Goal: Check status: Check status

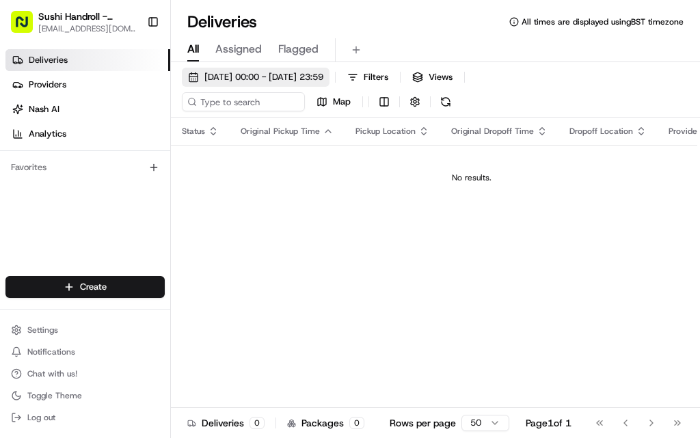
click at [323, 74] on span "[DATE] 00:00 - [DATE] 23:59" at bounding box center [263, 77] width 119 height 12
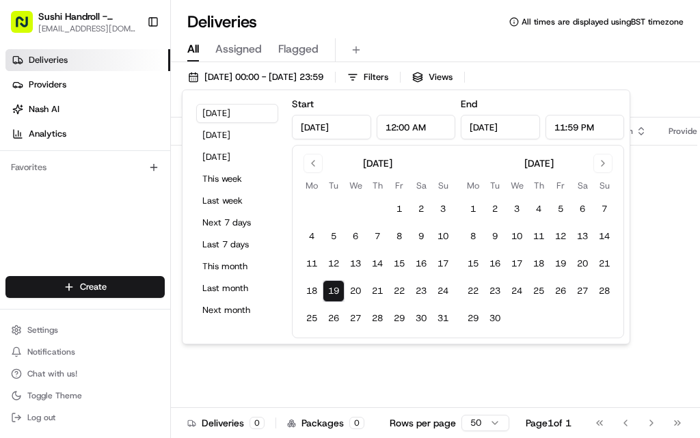
click at [358, 129] on input "[DATE]" at bounding box center [331, 127] width 79 height 25
click at [514, 129] on input "[DATE]" at bounding box center [500, 127] width 79 height 25
click at [248, 285] on button "Last month" at bounding box center [237, 288] width 82 height 19
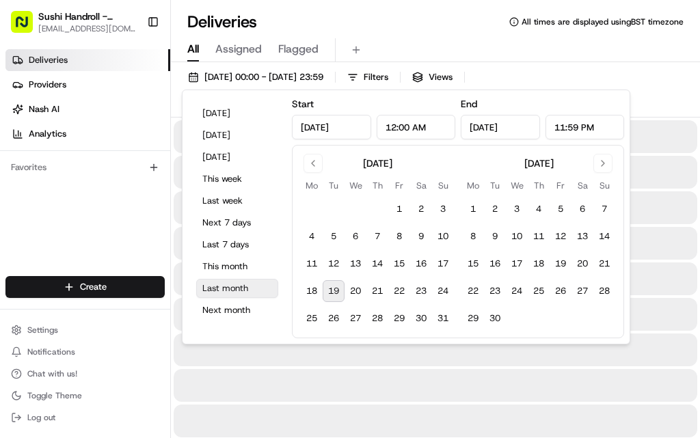
type input "Jul 1, 2025"
type input "[DATE]"
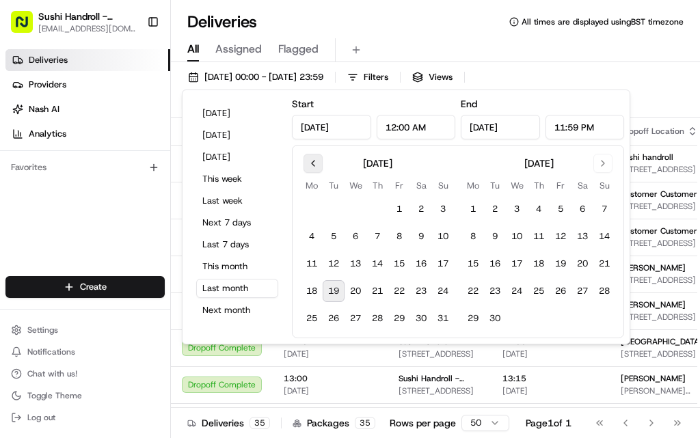
click at [318, 165] on button "Go to previous month" at bounding box center [313, 163] width 19 height 19
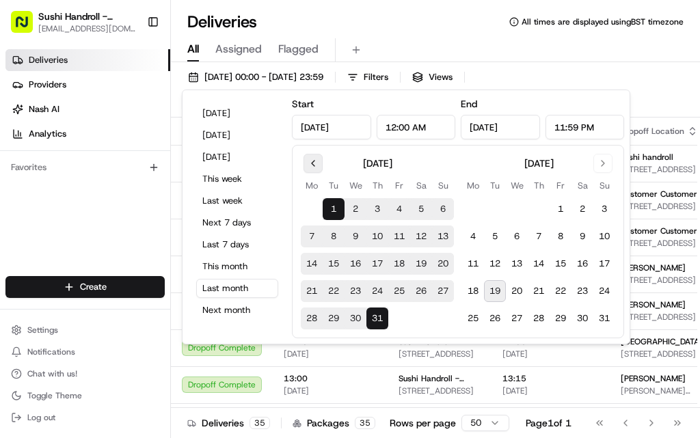
click at [317, 163] on button "Go to previous month" at bounding box center [313, 163] width 19 height 19
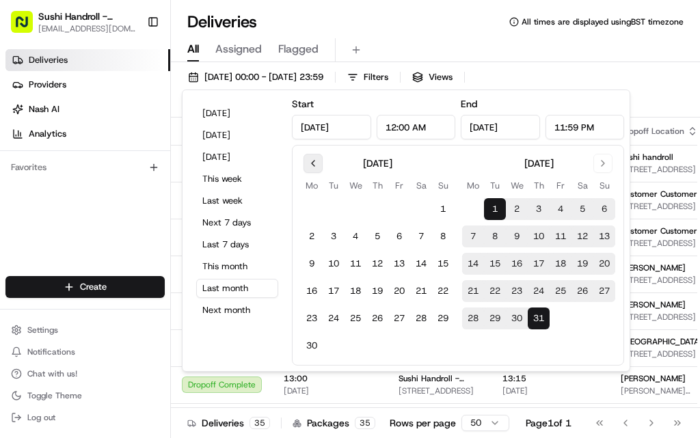
click at [317, 163] on button "Go to previous month" at bounding box center [313, 163] width 19 height 19
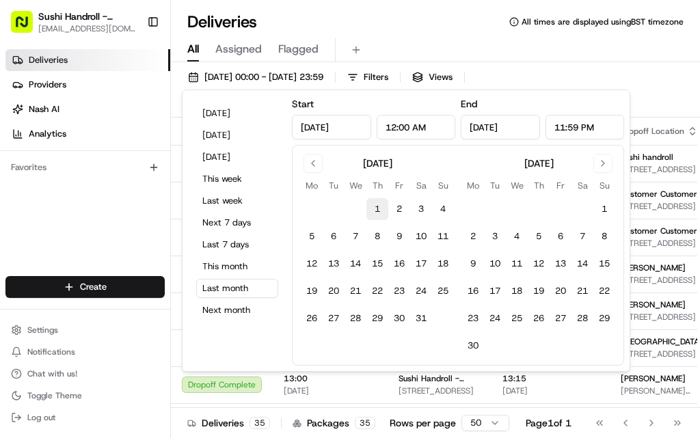
click at [377, 209] on button "1" at bounding box center [378, 209] width 22 height 22
type input "[DATE]"
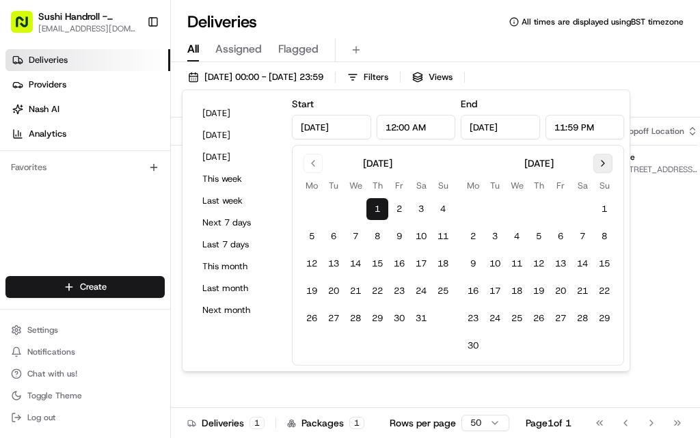
click at [605, 166] on button "Go to next month" at bounding box center [603, 163] width 19 height 19
click at [602, 167] on button "Go to next month" at bounding box center [603, 163] width 19 height 19
click at [318, 160] on button "Go to previous month" at bounding box center [313, 163] width 19 height 19
click at [540, 319] on button "31" at bounding box center [539, 319] width 22 height 22
type input "[DATE]"
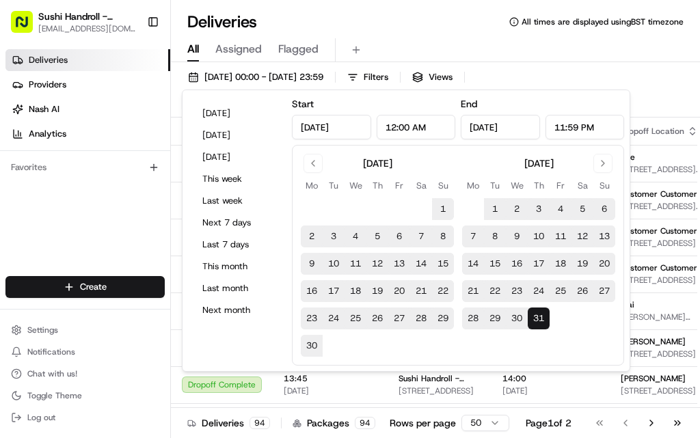
click at [671, 94] on div "[DATE] 00:00 - [DATE] 23:59 Filters Views Map" at bounding box center [435, 93] width 529 height 50
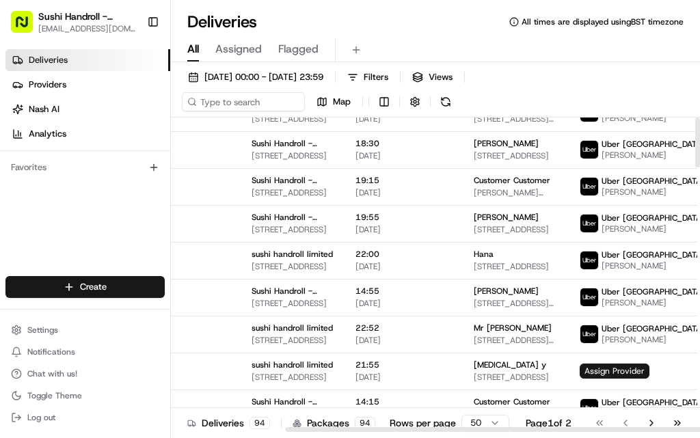
scroll to position [0, 147]
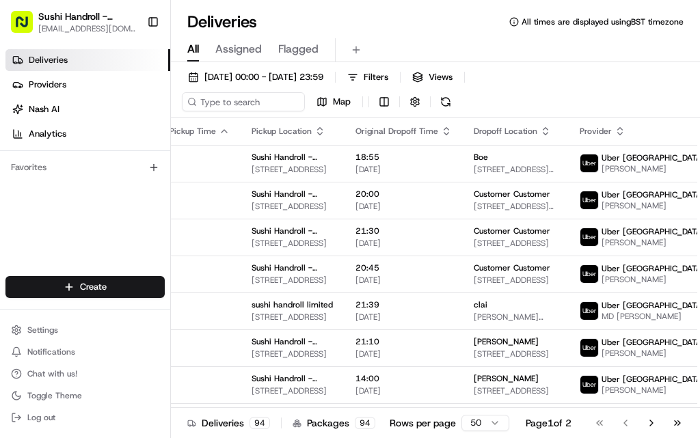
click at [658, 161] on html "Sushi Handroll - [PERSON_NAME] [PERSON_NAME][EMAIL_ADDRESS][DOMAIN_NAME] Toggle…" at bounding box center [350, 219] width 700 height 438
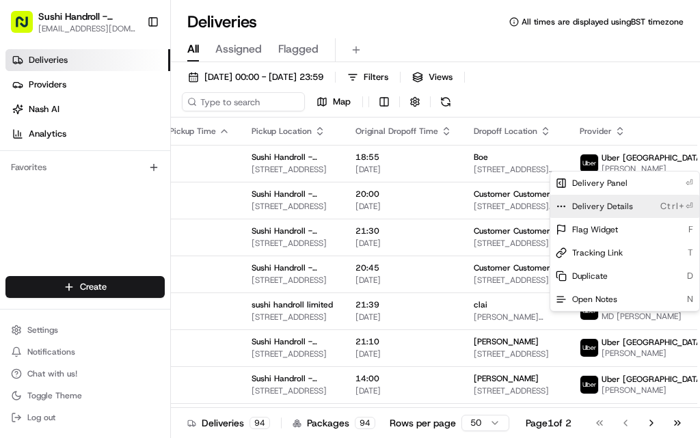
click at [654, 204] on div "Delivery Details Ctrl+⏎" at bounding box center [624, 206] width 149 height 23
click at [663, 95] on html "Sushi Handroll - [PERSON_NAME] [PERSON_NAME][EMAIL_ADDRESS][DOMAIN_NAME] Toggle…" at bounding box center [350, 219] width 700 height 438
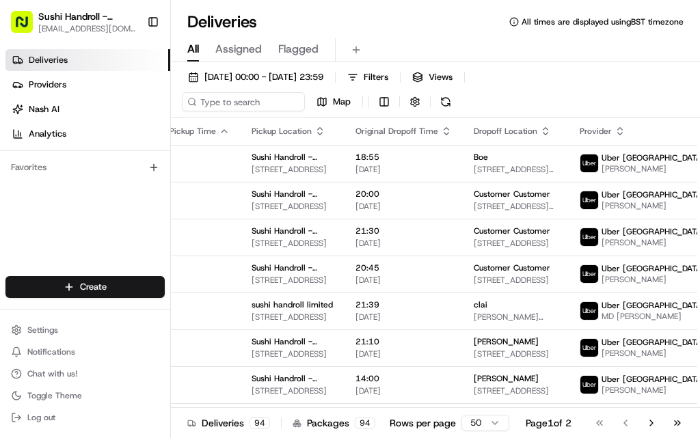
click at [667, 196] on html "Sushi Handroll - [PERSON_NAME] [PERSON_NAME][EMAIL_ADDRESS][DOMAIN_NAME] Toggle…" at bounding box center [350, 219] width 700 height 438
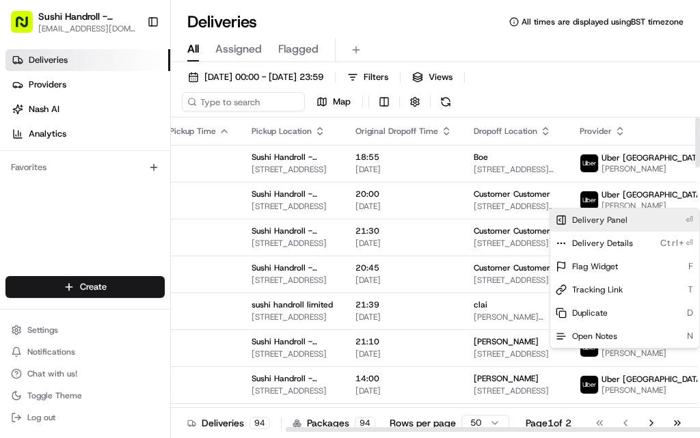
click at [632, 222] on div "Delivery Panel ⏎" at bounding box center [624, 220] width 149 height 23
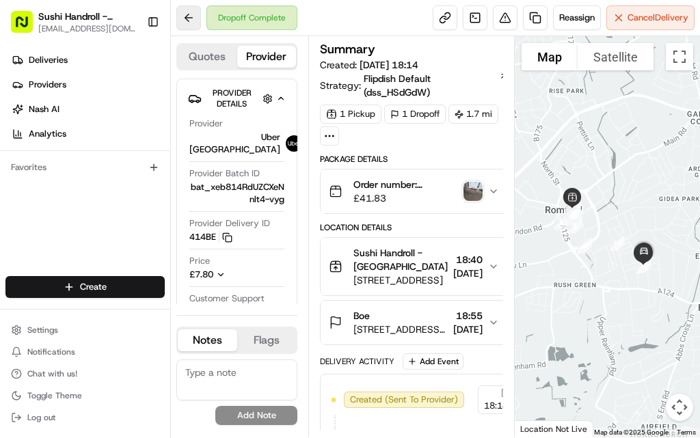
click at [190, 14] on button at bounding box center [188, 17] width 25 height 25
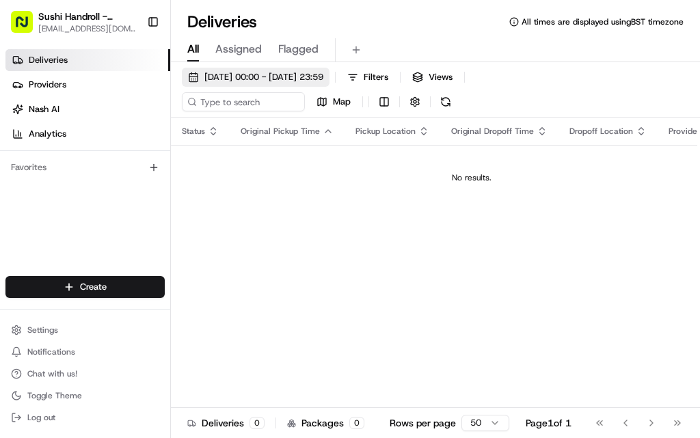
click at [268, 73] on span "[DATE] 00:00 - [DATE] 23:59" at bounding box center [263, 77] width 119 height 12
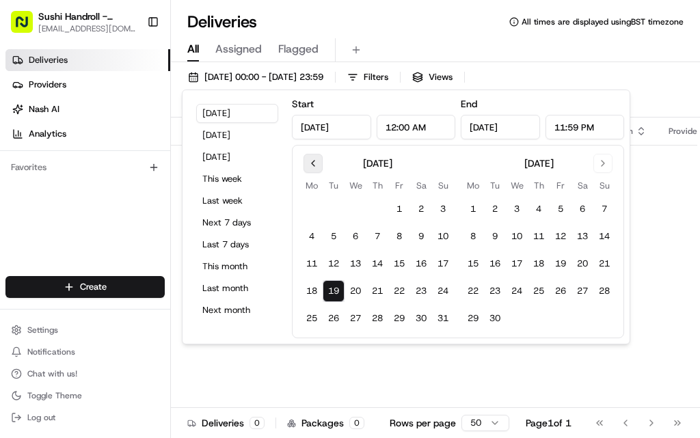
click at [319, 163] on button "Go to previous month" at bounding box center [313, 163] width 19 height 19
click at [317, 164] on button "Go to previous month" at bounding box center [313, 163] width 19 height 19
click at [316, 168] on button "Go to previous month" at bounding box center [313, 163] width 19 height 19
click at [376, 205] on button "1" at bounding box center [378, 209] width 22 height 22
type input "[DATE]"
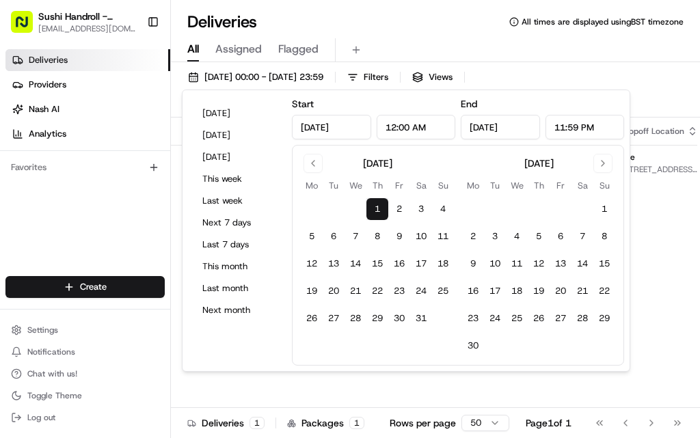
scroll to position [0, 4]
click at [598, 164] on button "Go to next month" at bounding box center [603, 163] width 19 height 19
click at [541, 319] on button "31" at bounding box center [539, 319] width 22 height 22
type input "[DATE]"
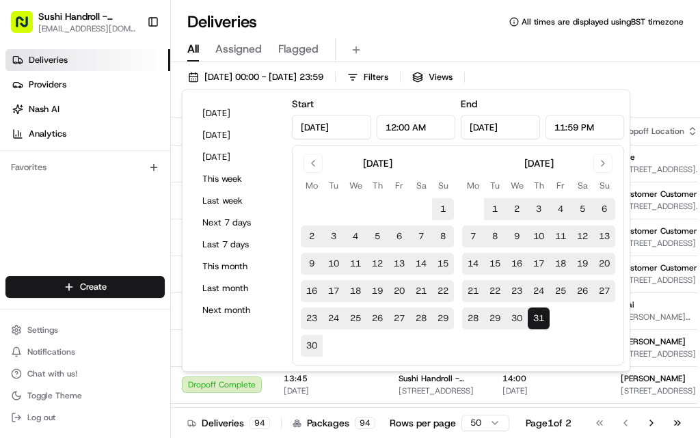
click at [676, 81] on div "[DATE] 00:00 - [DATE] 23:59 Filters Views Map" at bounding box center [435, 93] width 529 height 50
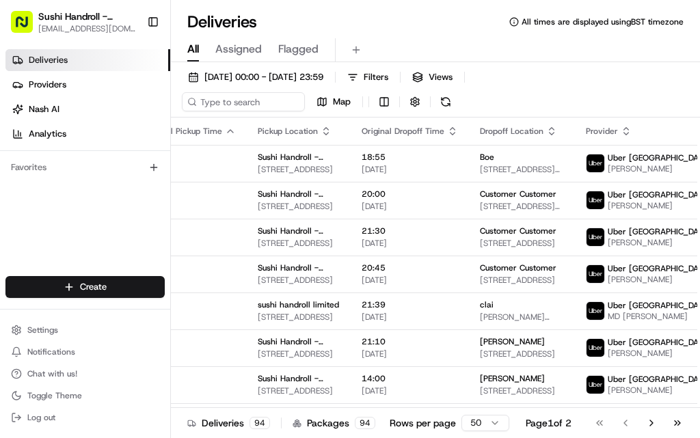
scroll to position [0, 147]
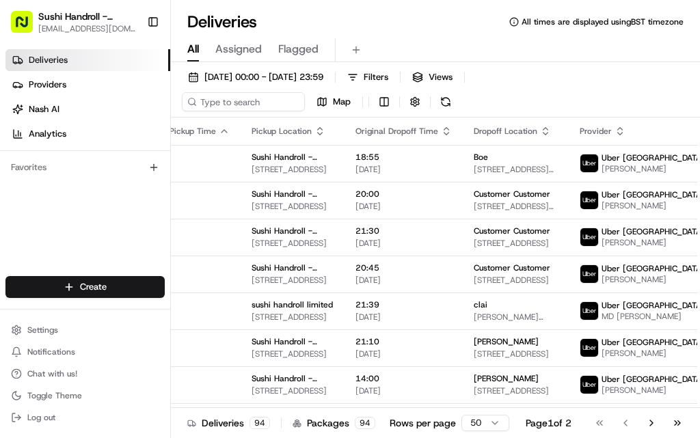
click at [663, 166] on html "Sushi Handroll - [PERSON_NAME] [PERSON_NAME][EMAIL_ADDRESS][DOMAIN_NAME] Toggle…" at bounding box center [350, 219] width 700 height 438
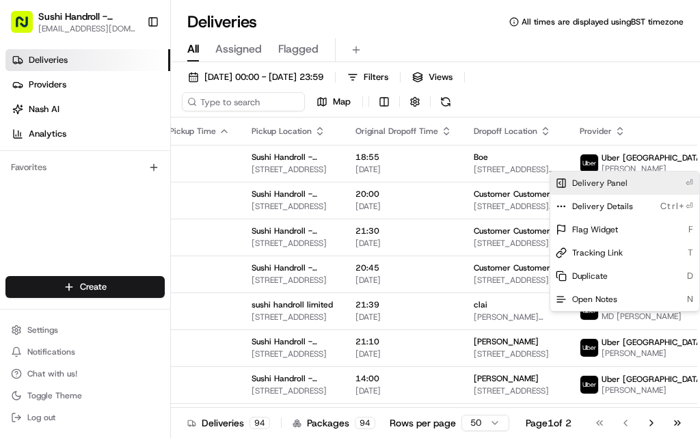
click at [648, 183] on div "Delivery Panel ⏎" at bounding box center [624, 183] width 149 height 23
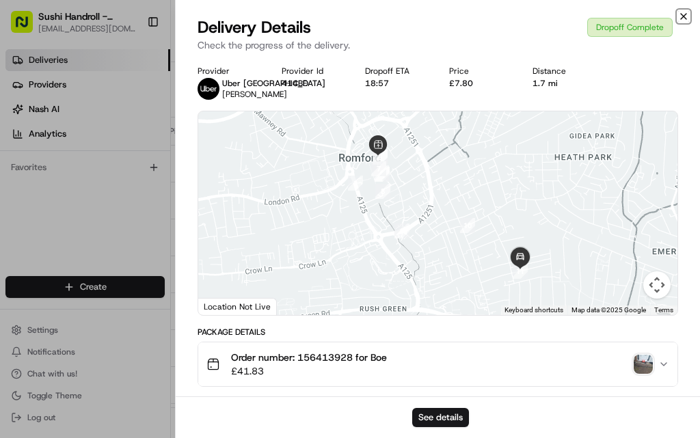
click at [685, 15] on icon "button" at bounding box center [683, 16] width 11 height 11
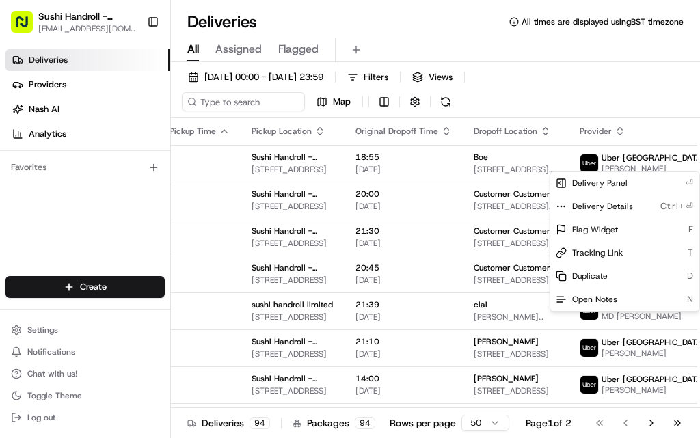
click at [695, 76] on div "[DATE] 00:00 - [DATE] 23:59 Filters Views Map" at bounding box center [435, 93] width 529 height 50
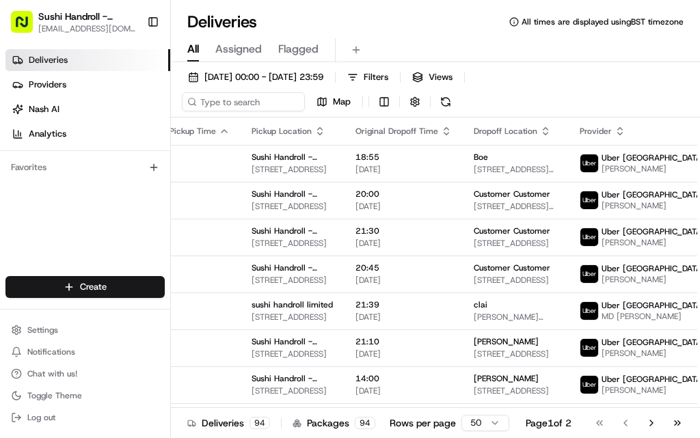
click at [662, 200] on html "Sushi Handroll - [PERSON_NAME] [PERSON_NAME][EMAIL_ADDRESS][DOMAIN_NAME] Toggle…" at bounding box center [350, 219] width 700 height 438
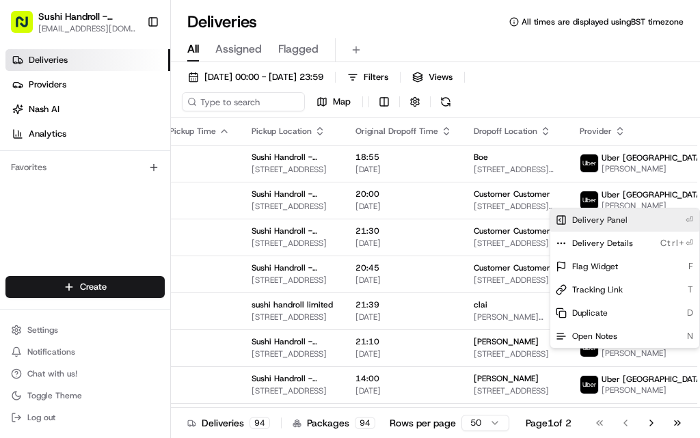
click at [650, 220] on div "Delivery Panel ⏎" at bounding box center [624, 220] width 149 height 23
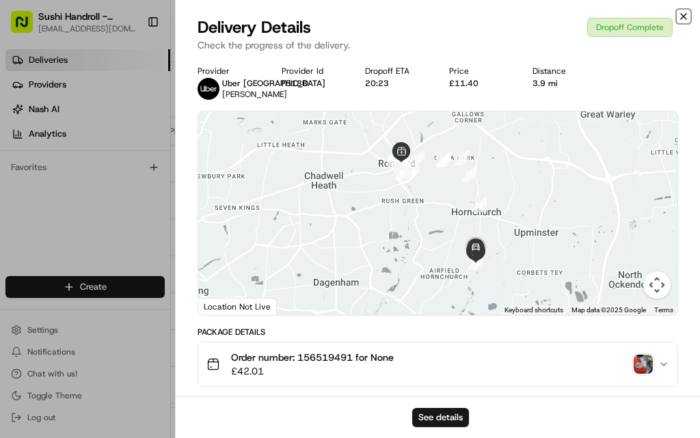
click at [684, 16] on icon "button" at bounding box center [683, 16] width 5 height 5
